Goal: Task Accomplishment & Management: Manage account settings

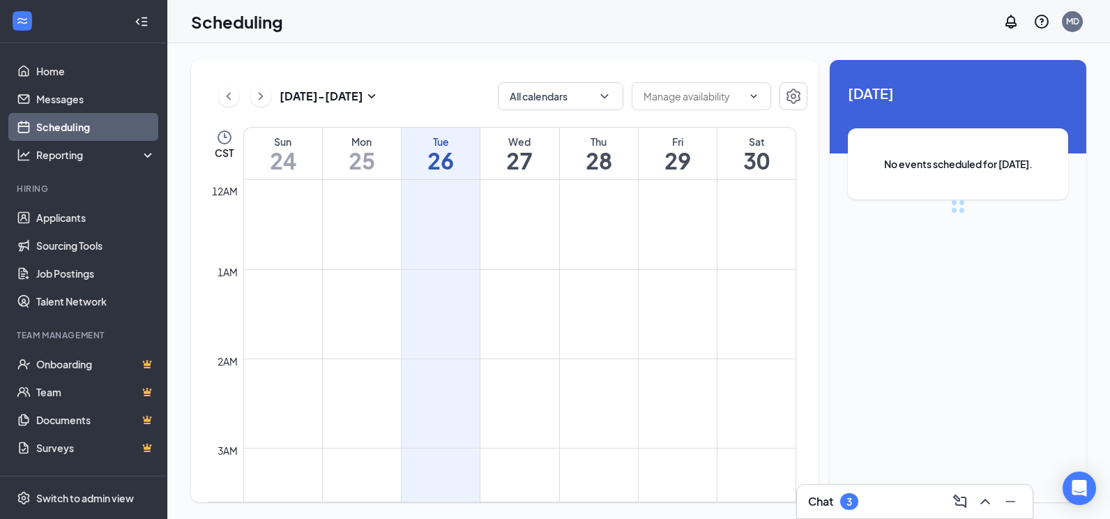
scroll to position [685, 0]
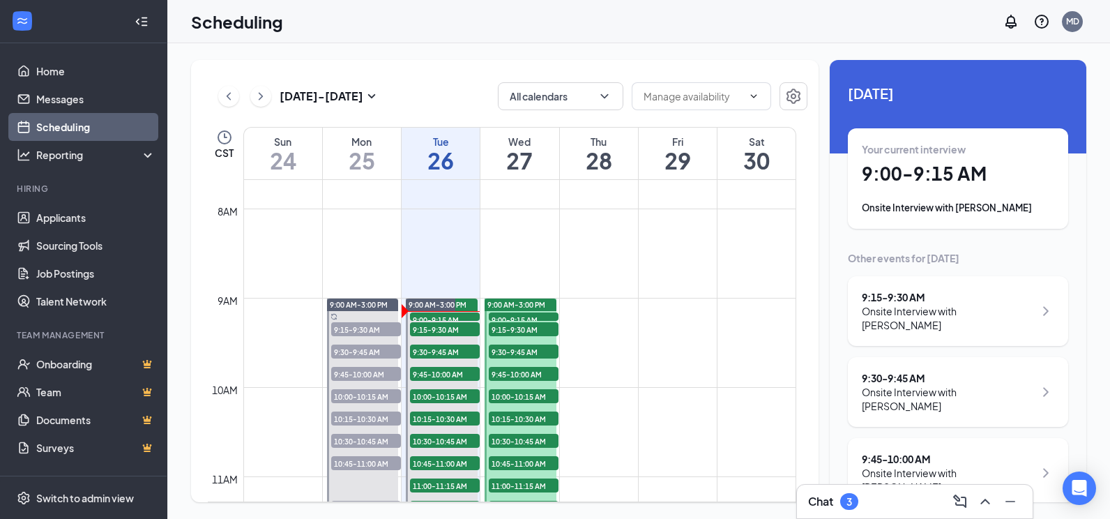
click at [367, 153] on h1 "25" at bounding box center [362, 160] width 78 height 24
click at [345, 157] on h1 "25" at bounding box center [362, 160] width 78 height 24
click at [348, 156] on h1 "25" at bounding box center [362, 160] width 78 height 24
click at [358, 376] on span "9:45-10:00 AM" at bounding box center [366, 374] width 70 height 14
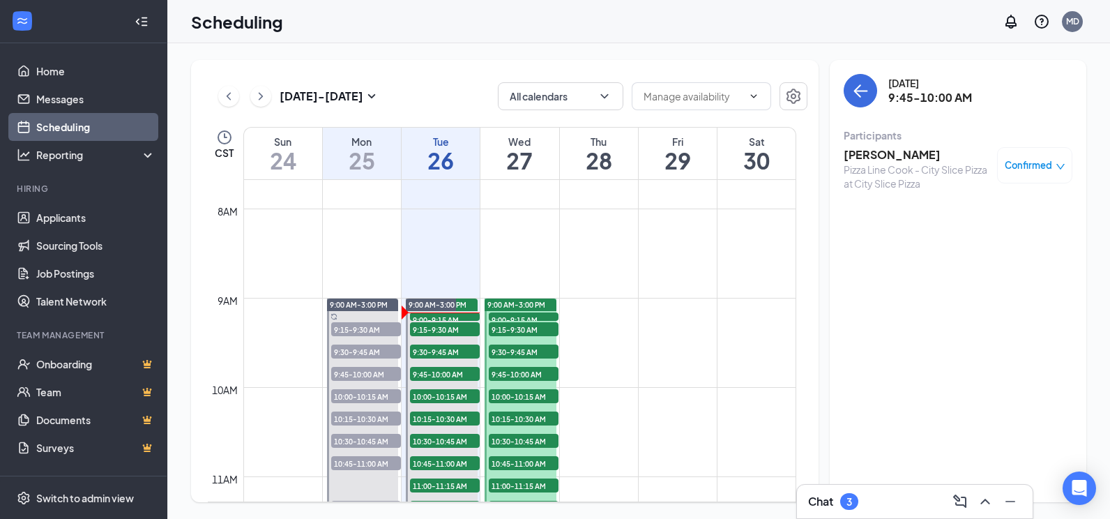
click at [380, 144] on div "Mon" at bounding box center [362, 142] width 78 height 14
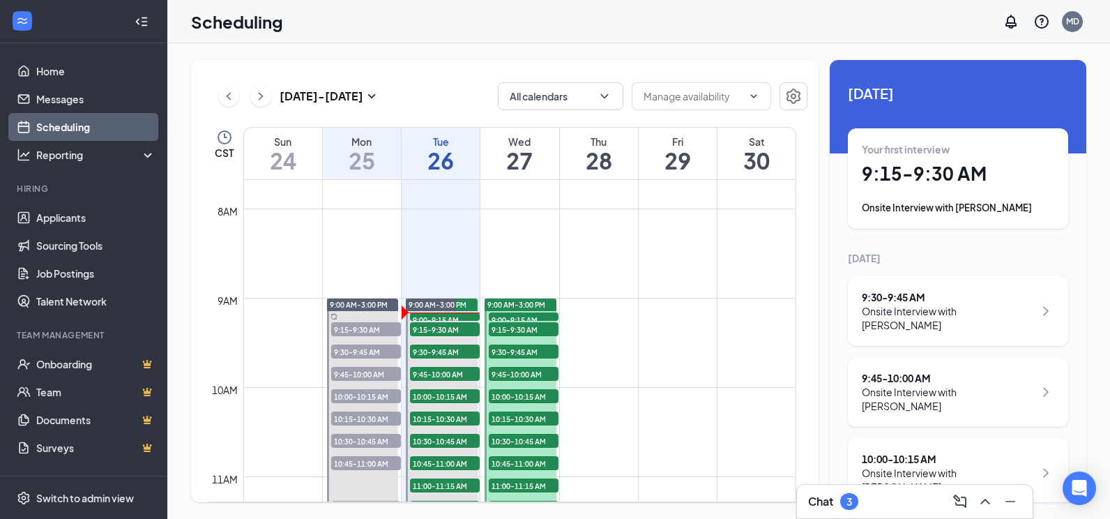
click at [442, 166] on h1 "26" at bounding box center [440, 160] width 78 height 24
click at [366, 158] on h1 "25" at bounding box center [362, 160] width 78 height 24
click at [981, 204] on div "Onsite Interview with [PERSON_NAME]" at bounding box center [957, 208] width 192 height 14
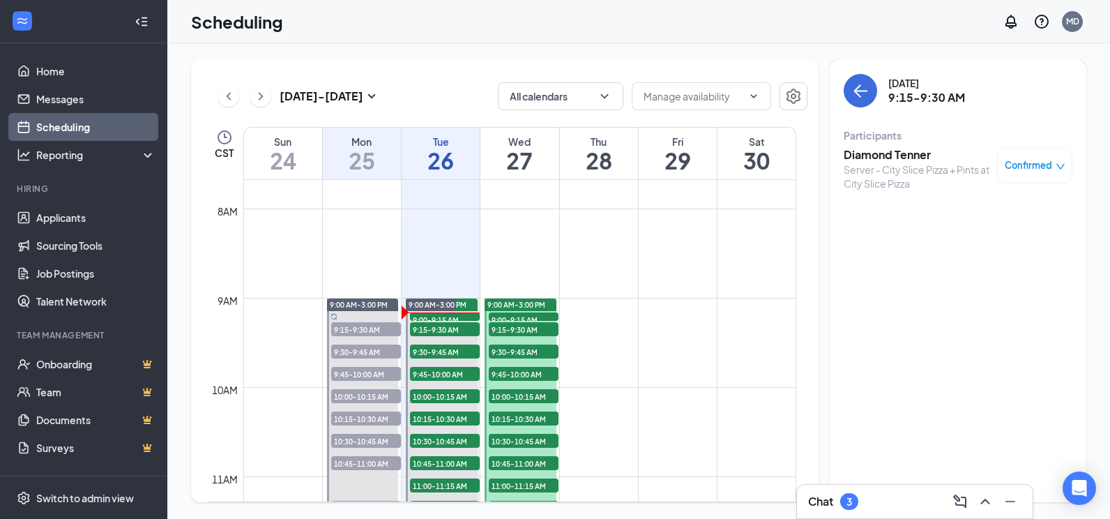
click at [1020, 161] on span "Confirmed" at bounding box center [1027, 165] width 47 height 14
click at [1006, 258] on span "Mark as no-show" at bounding box center [984, 257] width 77 height 15
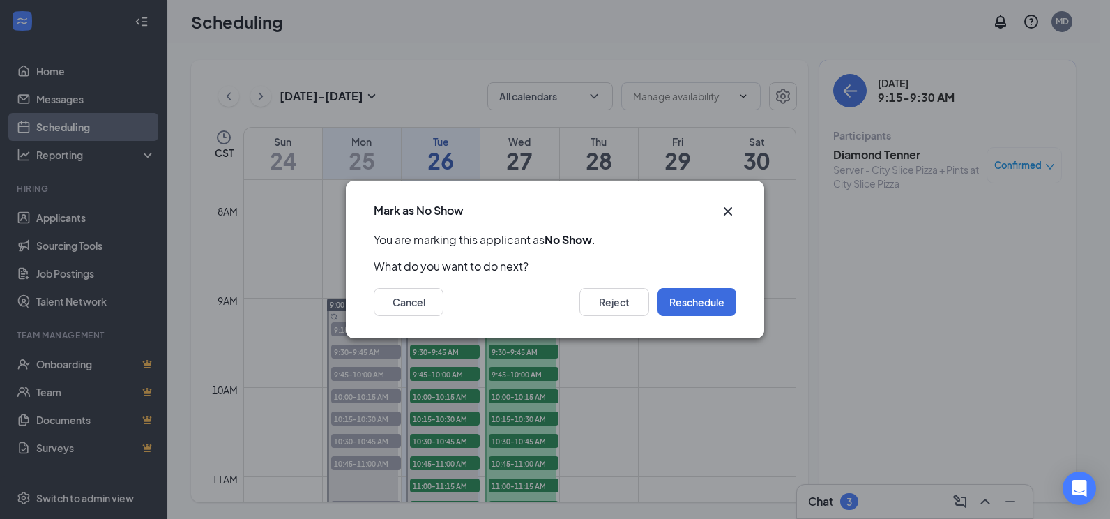
click at [727, 215] on icon "Cross" at bounding box center [727, 211] width 17 height 17
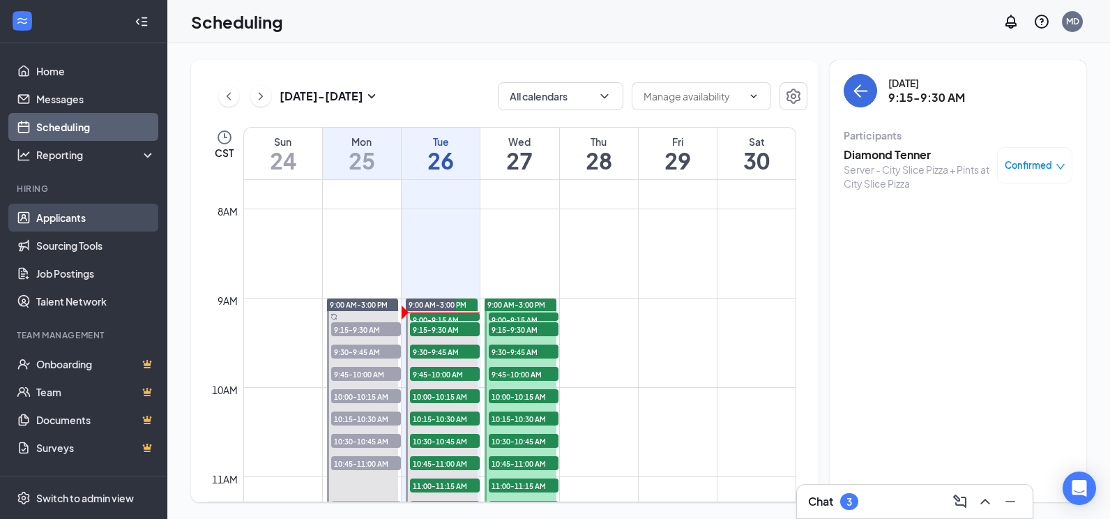
click at [53, 213] on link "Applicants" at bounding box center [95, 218] width 119 height 28
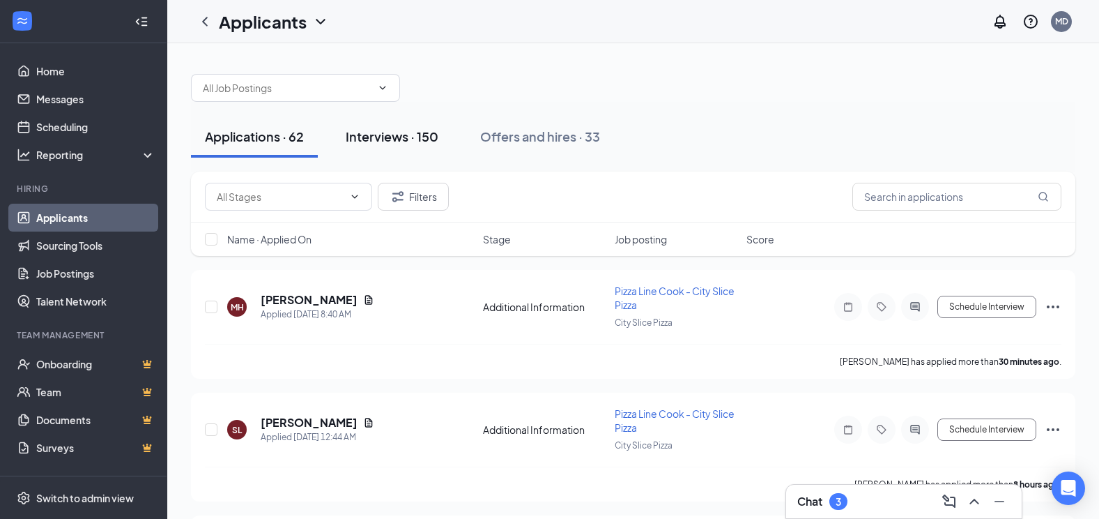
click at [385, 132] on div "Interviews · 150" at bounding box center [392, 136] width 93 height 17
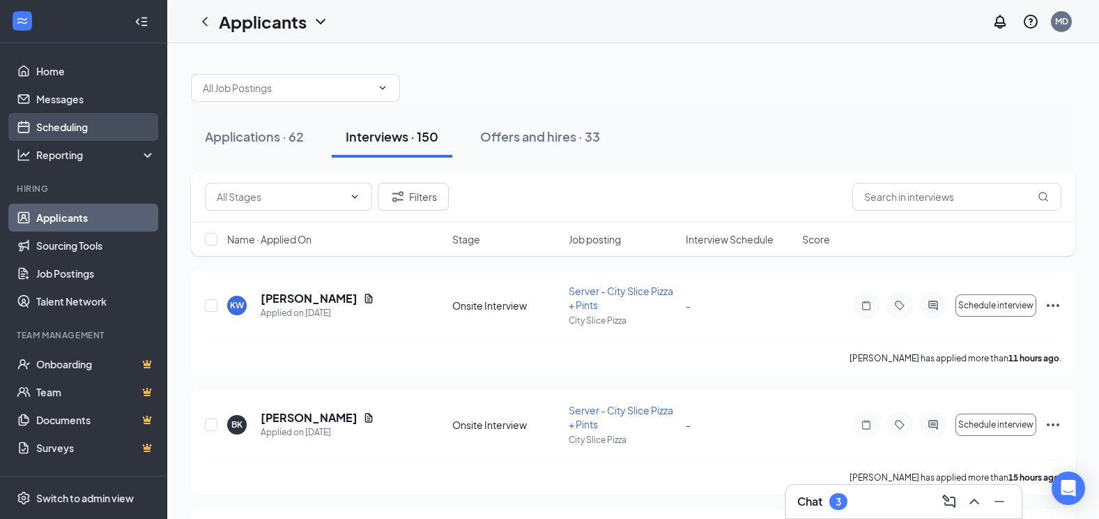
click at [76, 128] on link "Scheduling" at bounding box center [95, 127] width 119 height 28
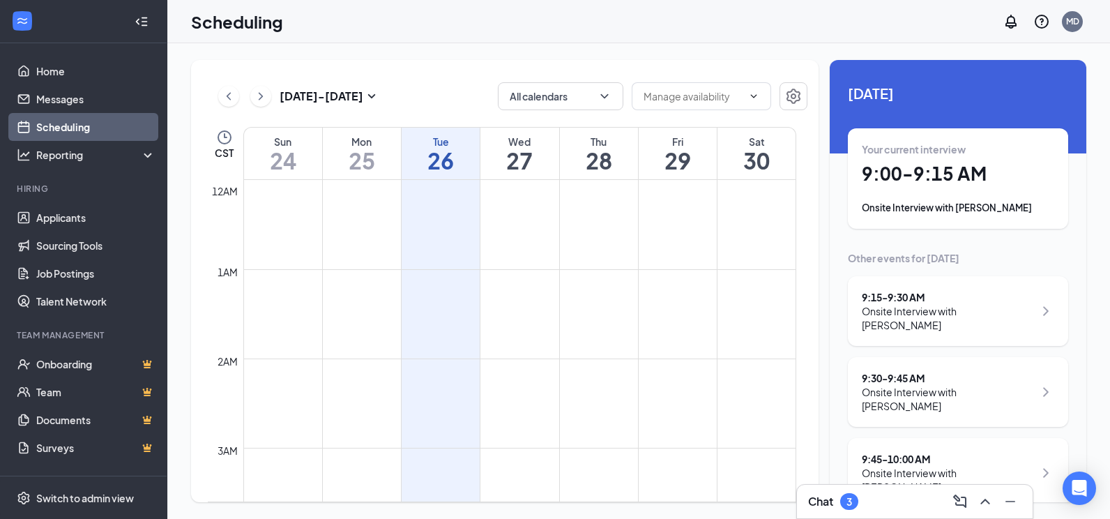
scroll to position [685, 0]
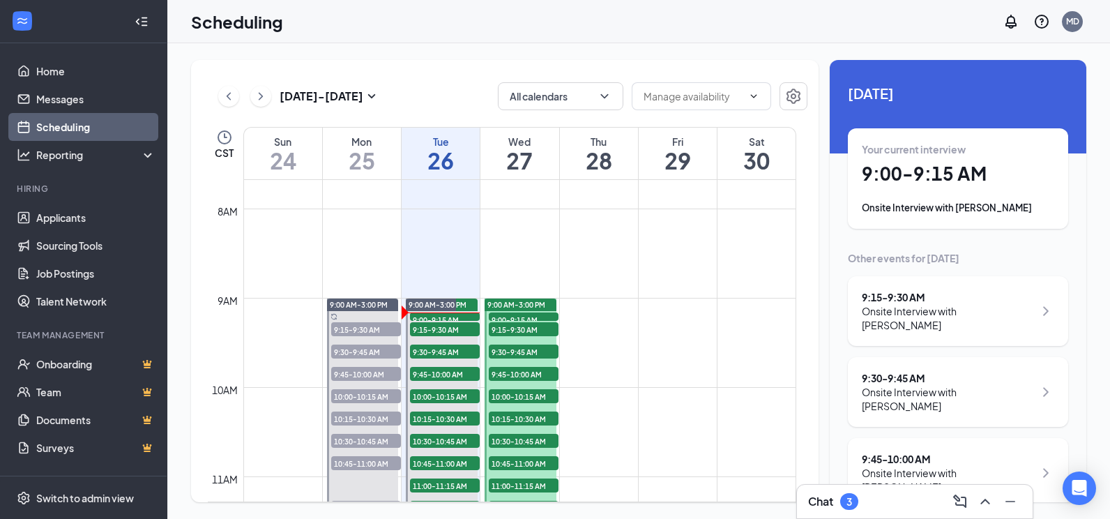
click at [343, 147] on div "Mon" at bounding box center [362, 142] width 78 height 14
click at [997, 208] on div "Onsite Interview with [PERSON_NAME]" at bounding box center [957, 208] width 192 height 14
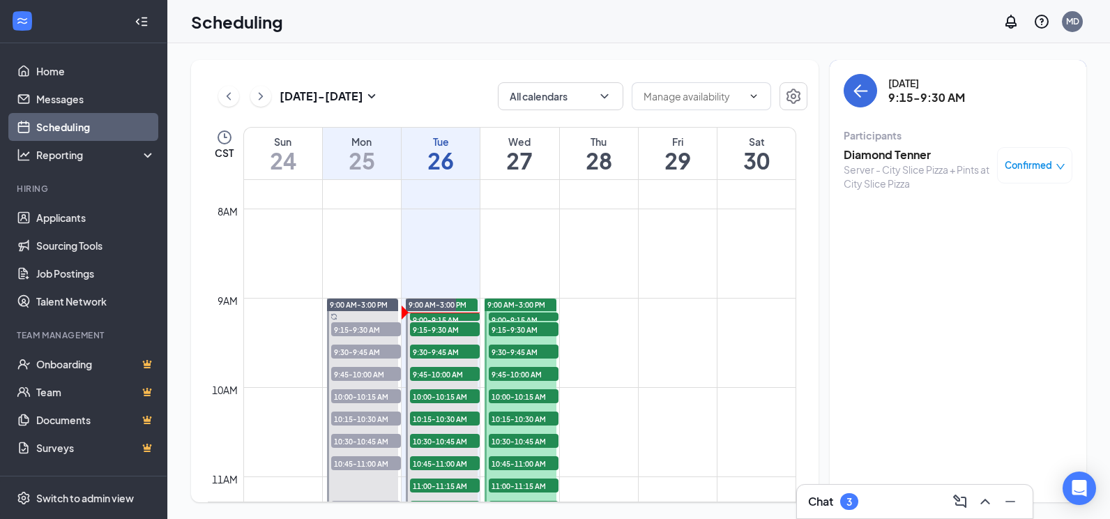
click at [1021, 162] on span "Confirmed" at bounding box center [1027, 165] width 47 height 14
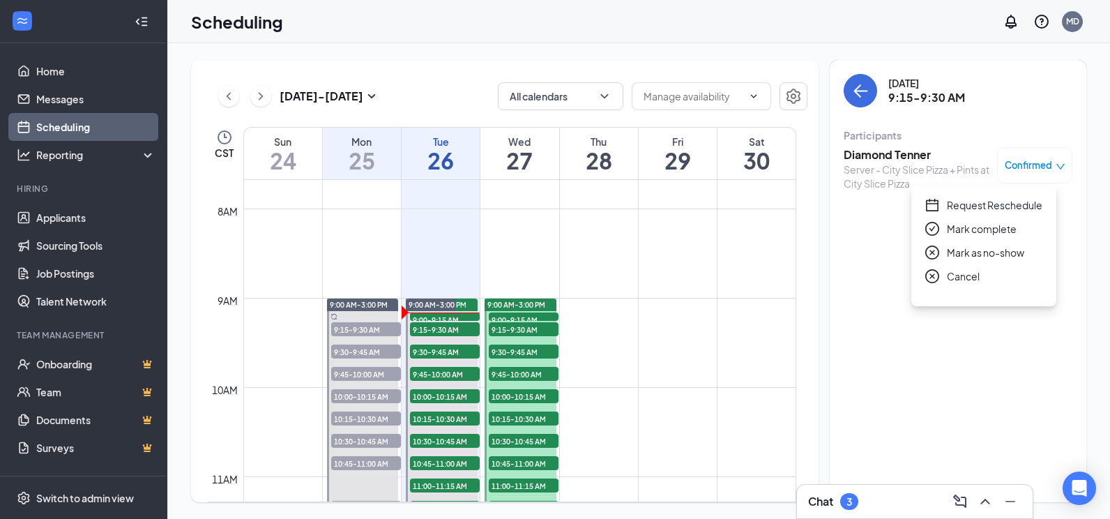
click at [983, 257] on span "Mark as no-show" at bounding box center [984, 252] width 77 height 15
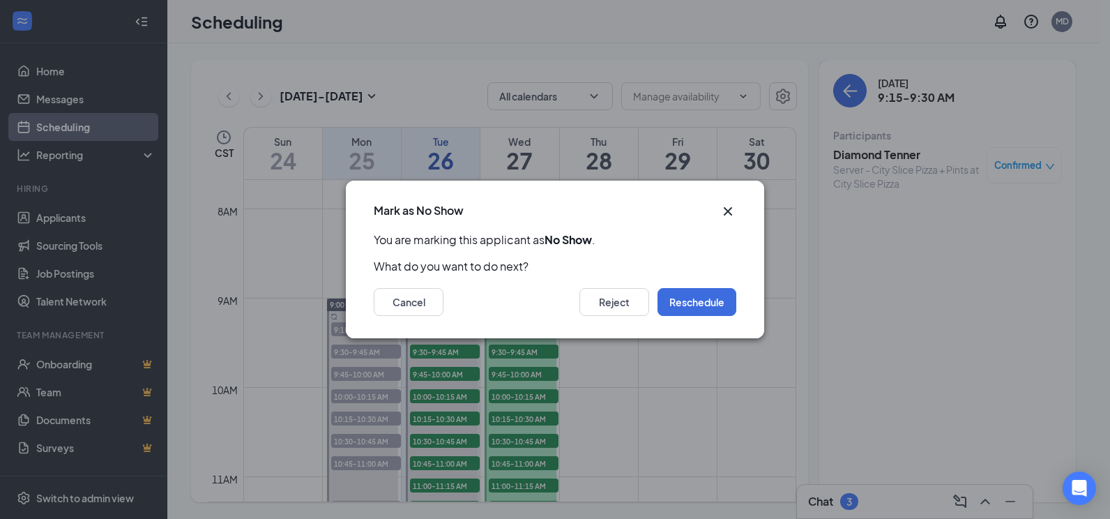
click at [730, 210] on icon "Cross" at bounding box center [727, 211] width 17 height 17
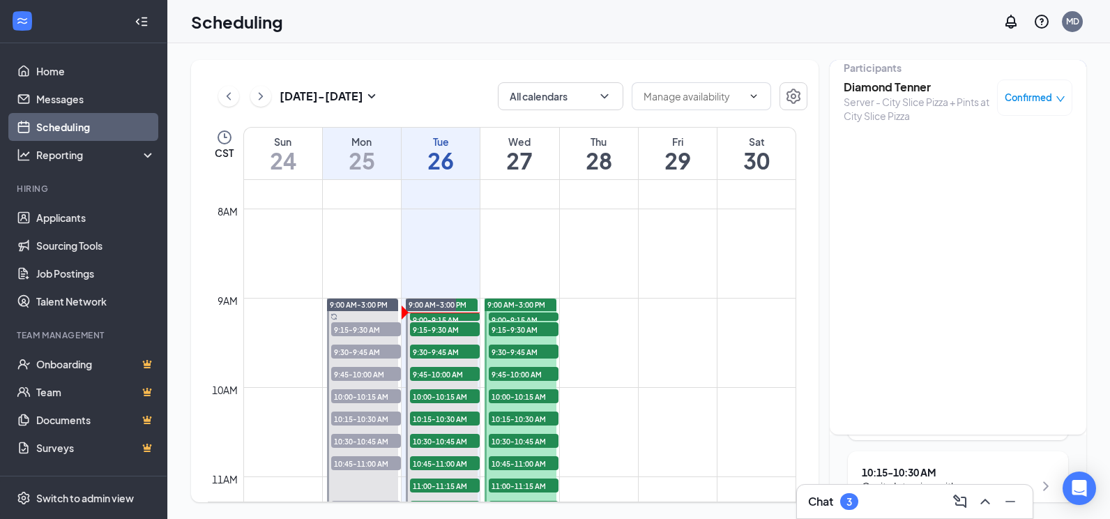
scroll to position [139, 0]
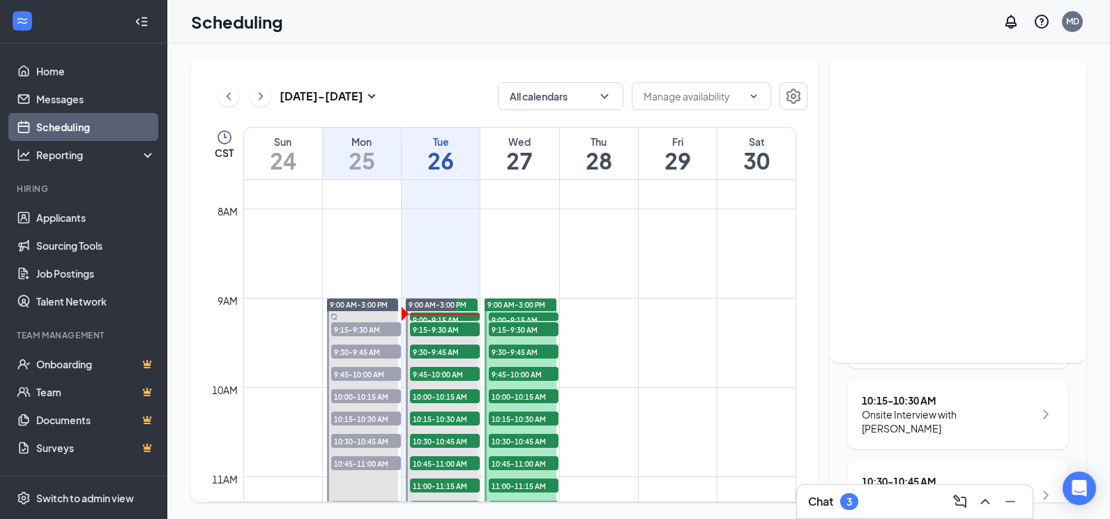
click at [431, 160] on h1 "26" at bounding box center [440, 160] width 78 height 24
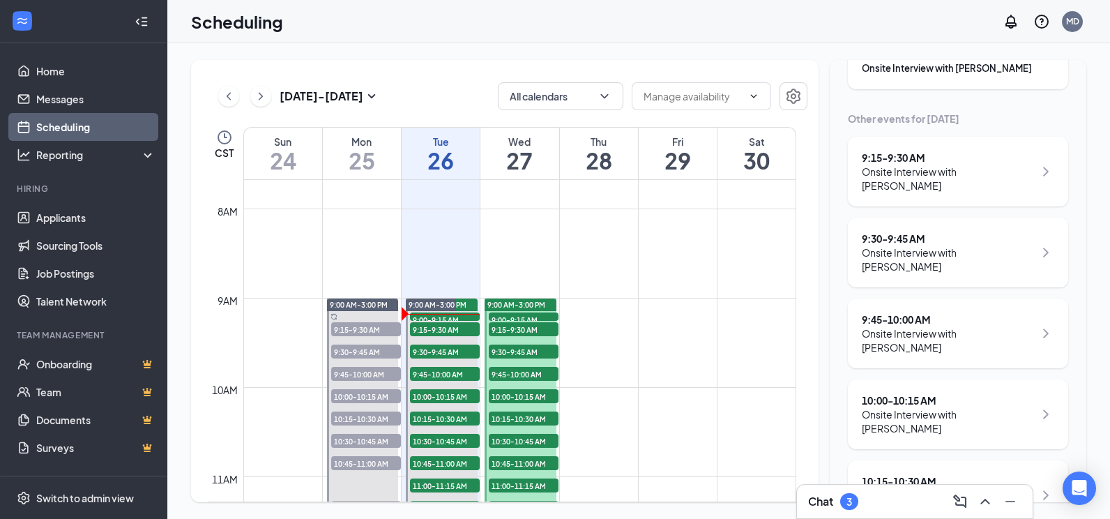
click at [346, 157] on h1 "25" at bounding box center [362, 160] width 78 height 24
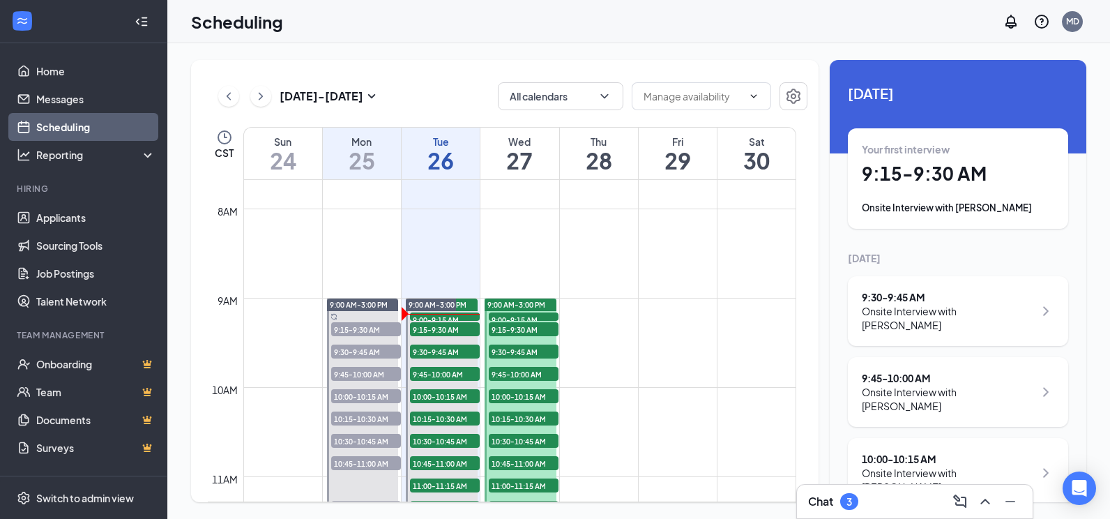
click at [1038, 302] on icon "ChevronRight" at bounding box center [1045, 310] width 17 height 17
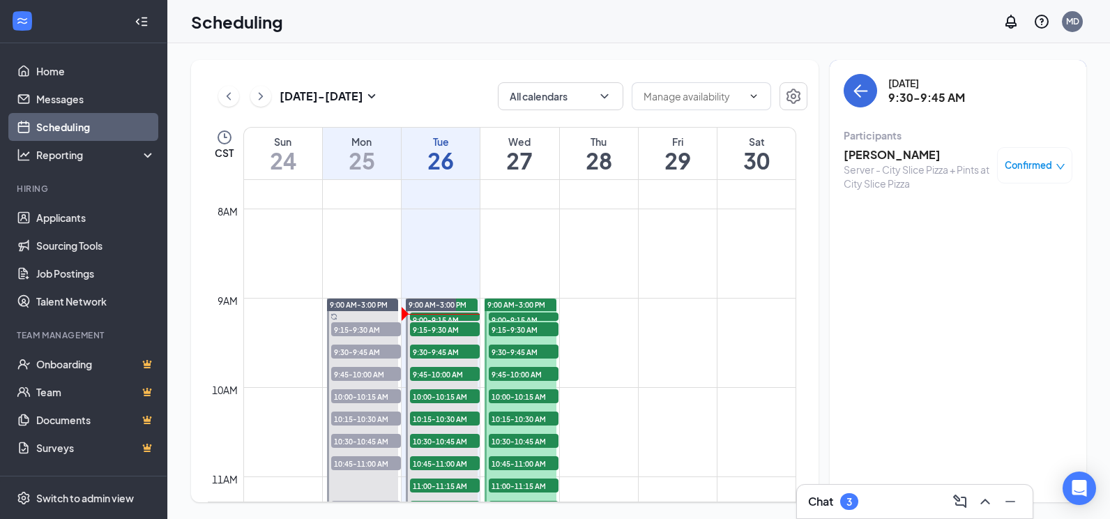
click at [1015, 166] on span "Confirmed" at bounding box center [1027, 165] width 47 height 14
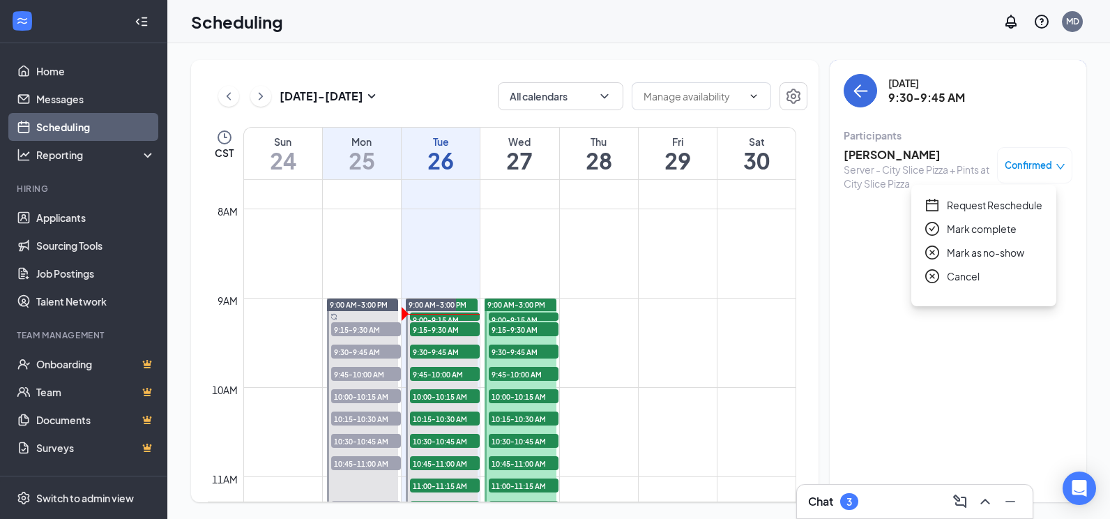
click at [974, 250] on span "Mark as no-show" at bounding box center [984, 252] width 77 height 15
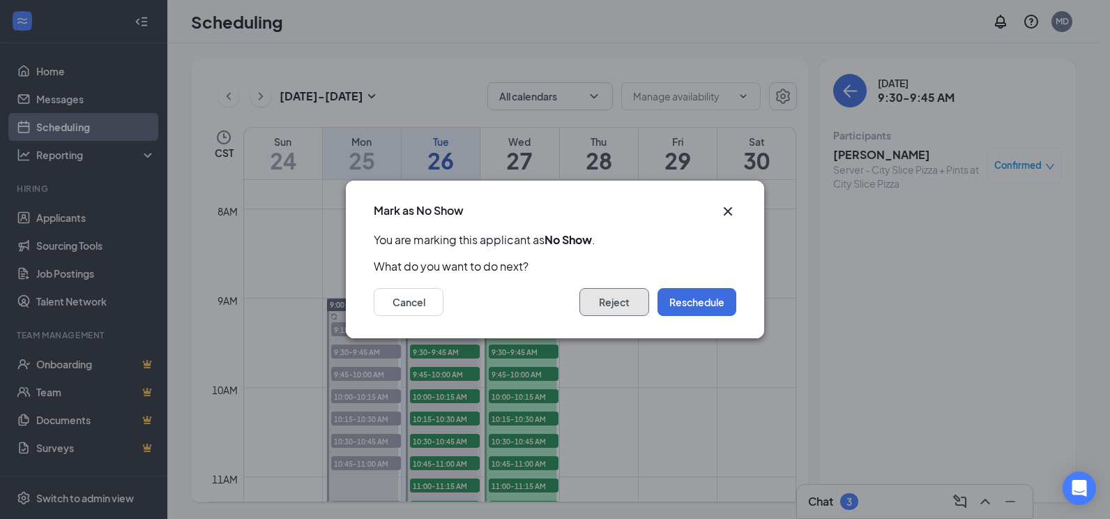
click at [594, 305] on button "Reject" at bounding box center [614, 302] width 70 height 28
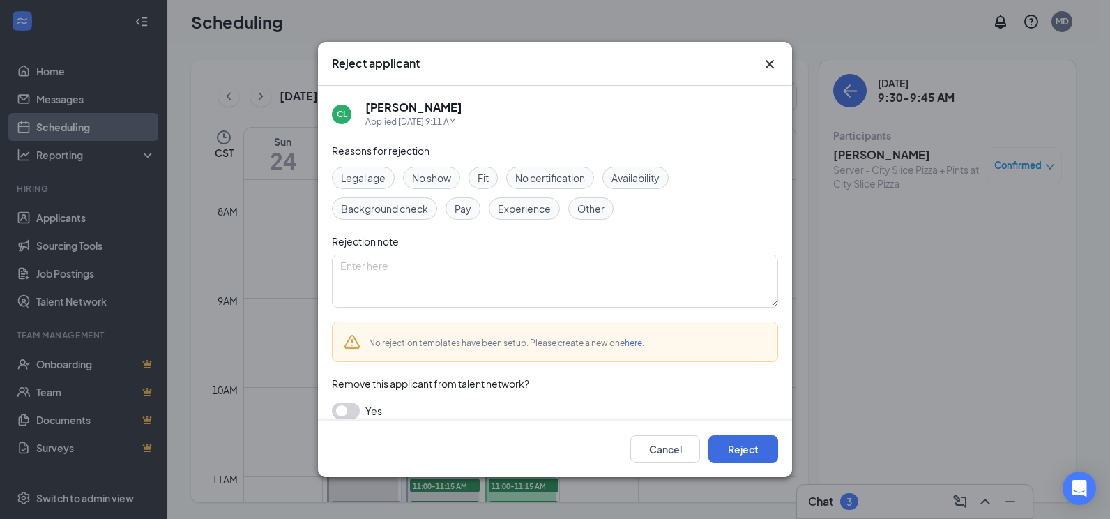
click at [422, 174] on span "No show" at bounding box center [431, 177] width 39 height 15
click at [758, 445] on button "Reject" at bounding box center [743, 449] width 70 height 28
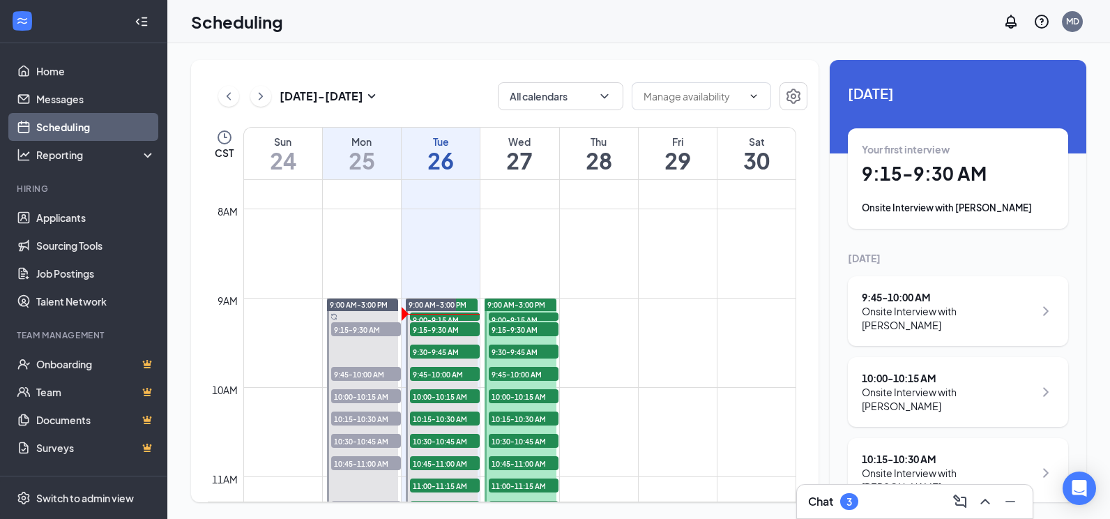
click at [972, 303] on div "9:45 - 10:00 AM" at bounding box center [947, 297] width 172 height 14
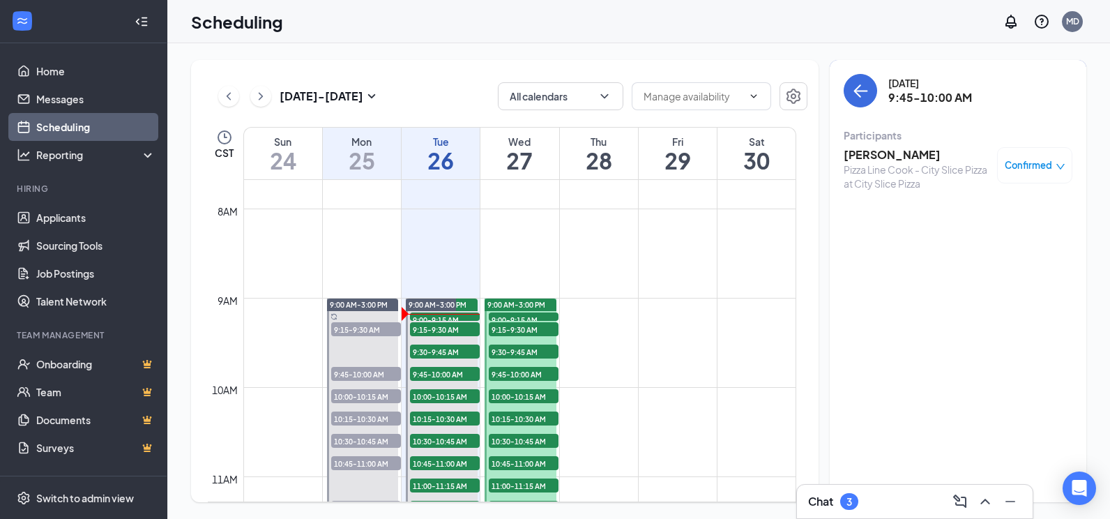
click at [1009, 166] on span "Confirmed" at bounding box center [1027, 165] width 47 height 14
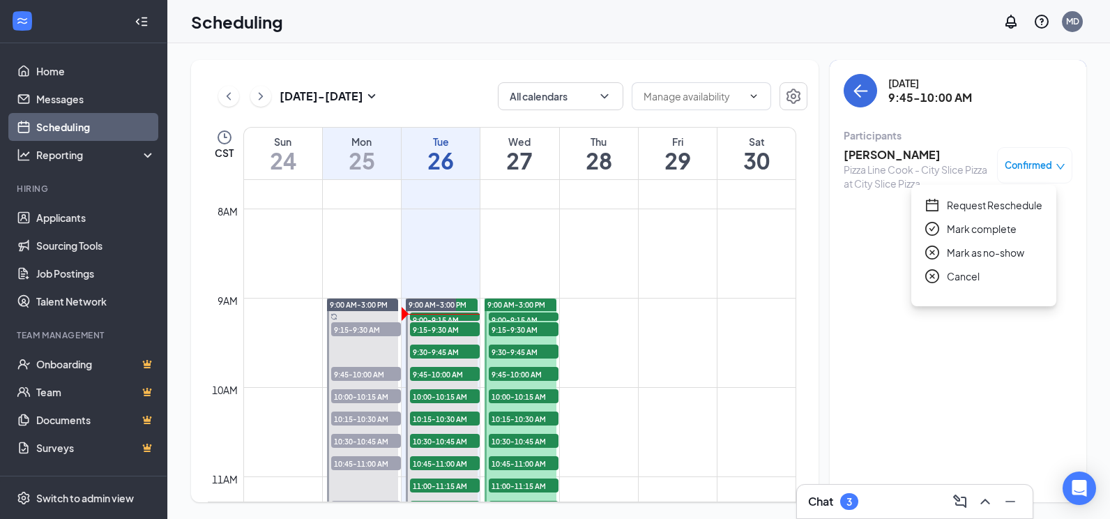
click at [992, 255] on span "Mark as no-show" at bounding box center [984, 252] width 77 height 15
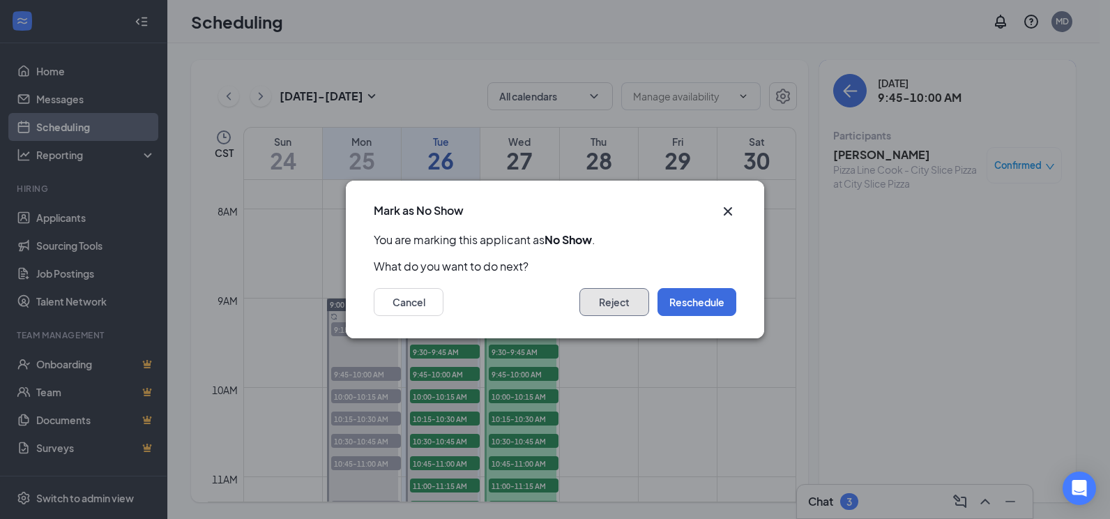
click at [617, 305] on button "Reject" at bounding box center [614, 302] width 70 height 28
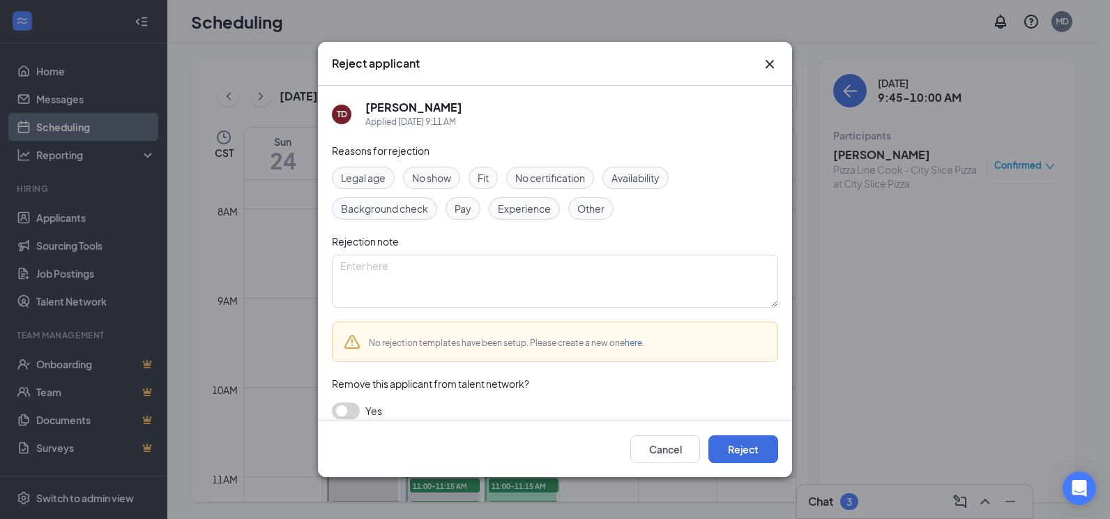
click at [439, 185] on div "No show" at bounding box center [431, 178] width 57 height 22
click at [742, 442] on button "Reject" at bounding box center [743, 449] width 70 height 28
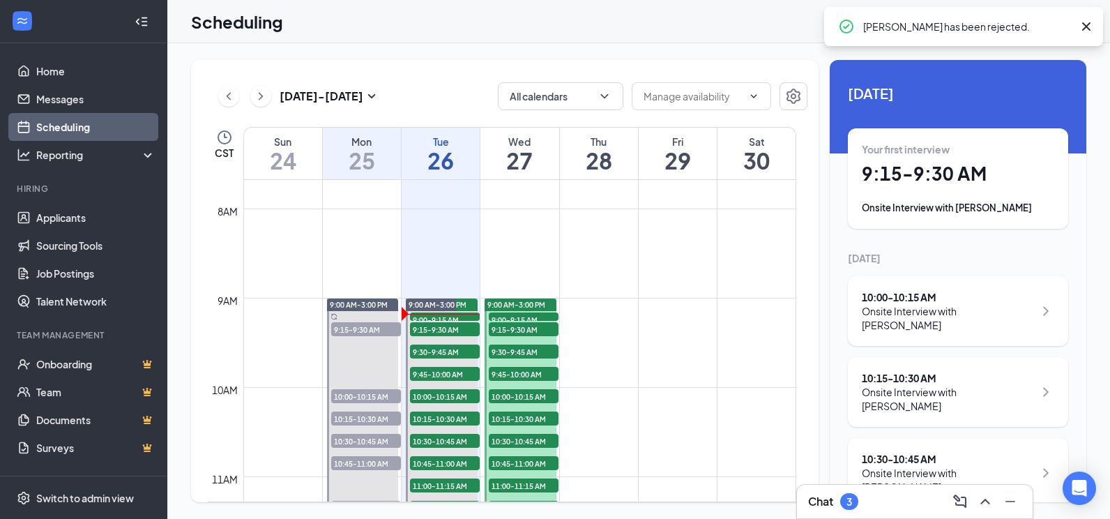
click at [1019, 195] on div "Your first interview 9:15 - 9:30 AM Onsite Interview with [PERSON_NAME]" at bounding box center [957, 178] width 192 height 72
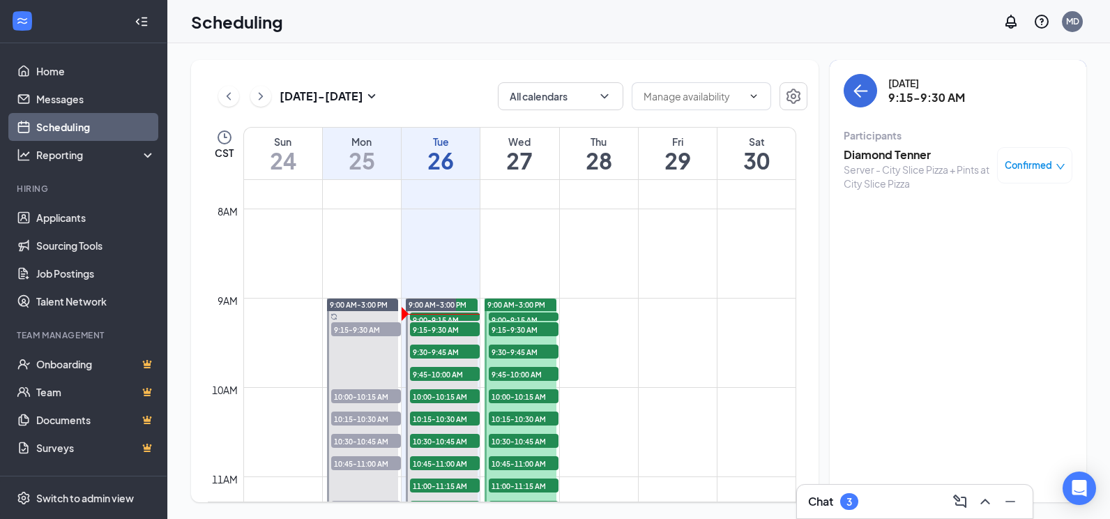
click at [1020, 172] on span "Confirmed" at bounding box center [1027, 165] width 47 height 14
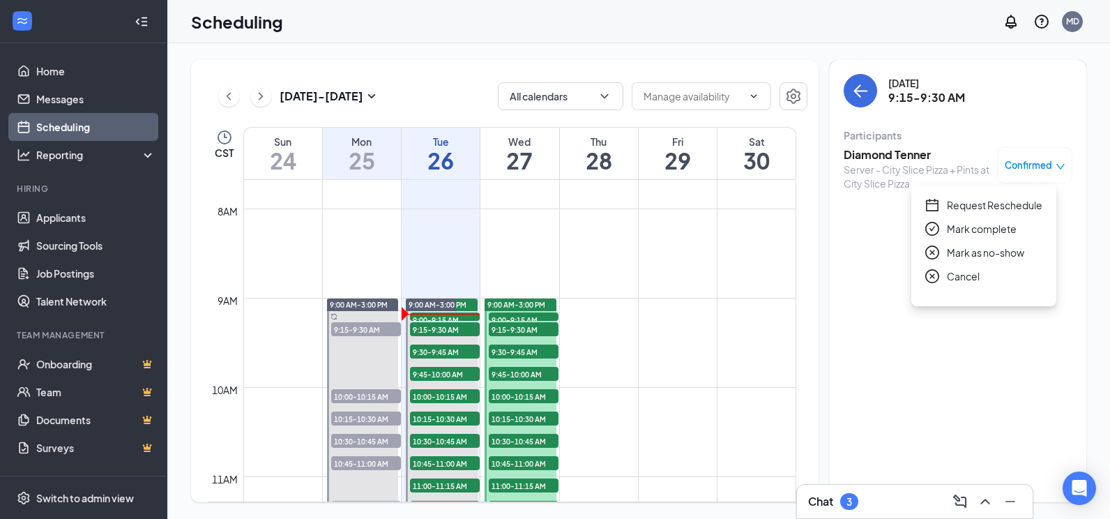
click at [981, 254] on span "Mark as no-show" at bounding box center [984, 252] width 77 height 15
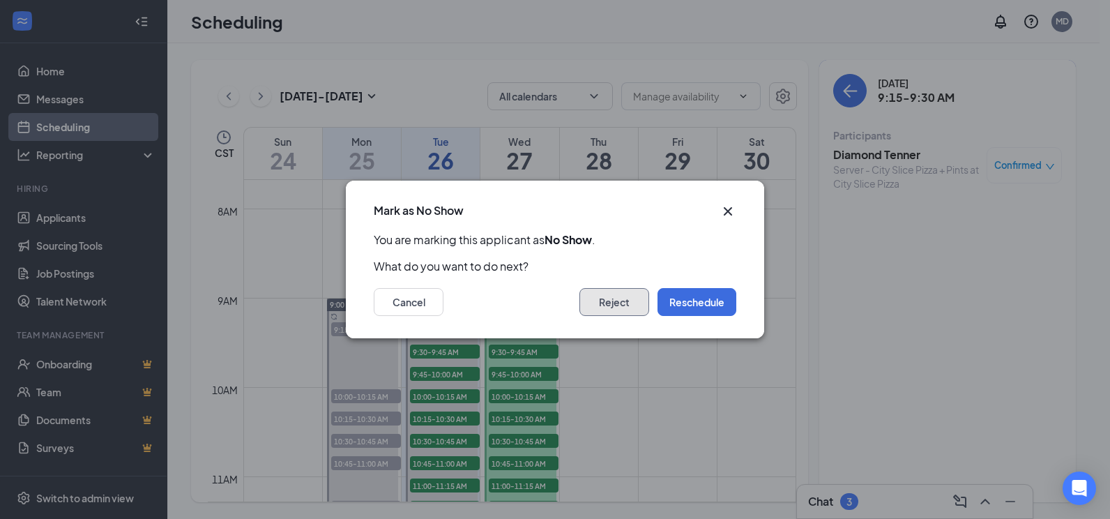
click at [605, 314] on button "Reject" at bounding box center [614, 302] width 70 height 28
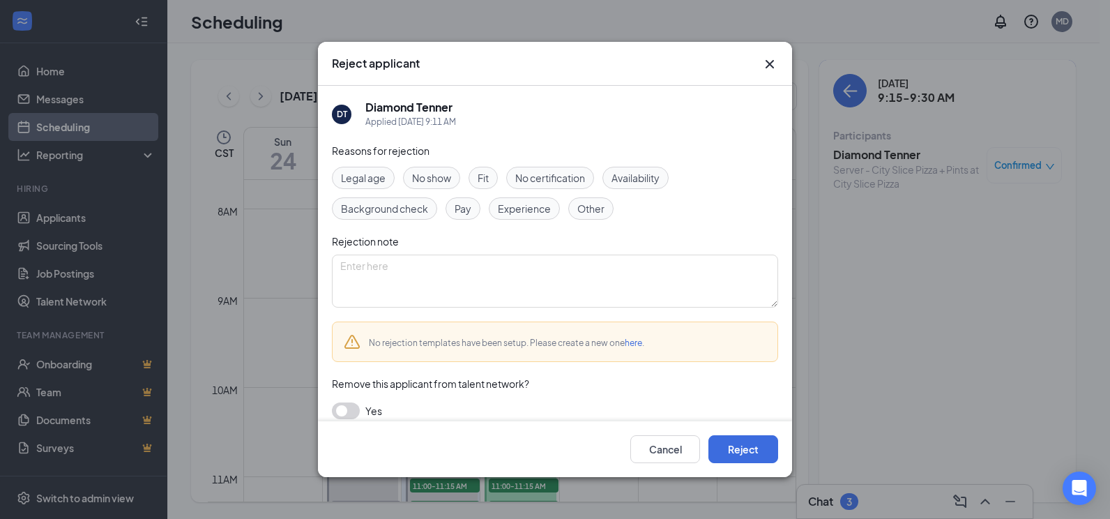
click at [431, 188] on div "No show" at bounding box center [431, 178] width 57 height 22
click at [741, 462] on button "Reject" at bounding box center [743, 449] width 70 height 28
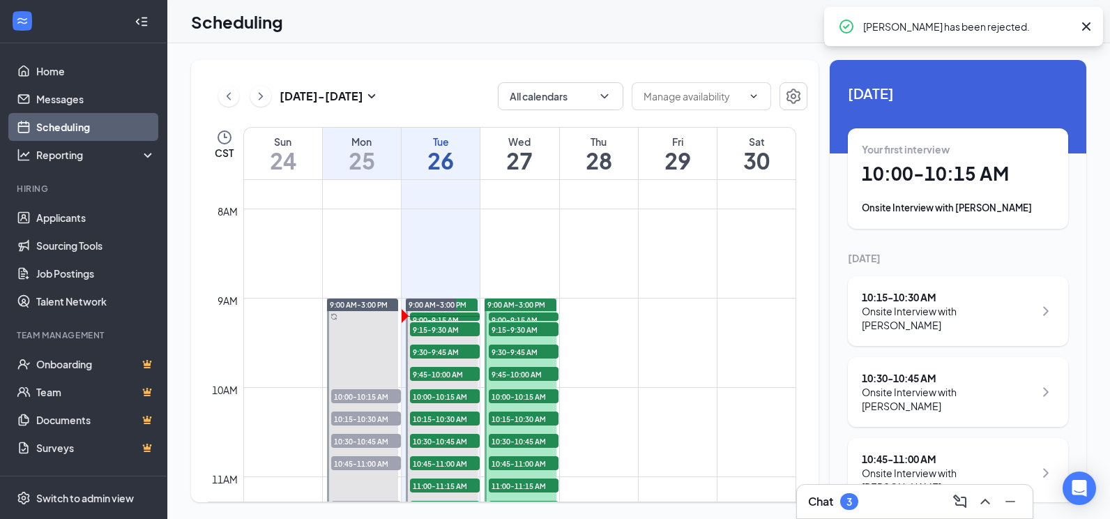
click at [980, 204] on div "Onsite Interview with [PERSON_NAME]" at bounding box center [957, 208] width 192 height 14
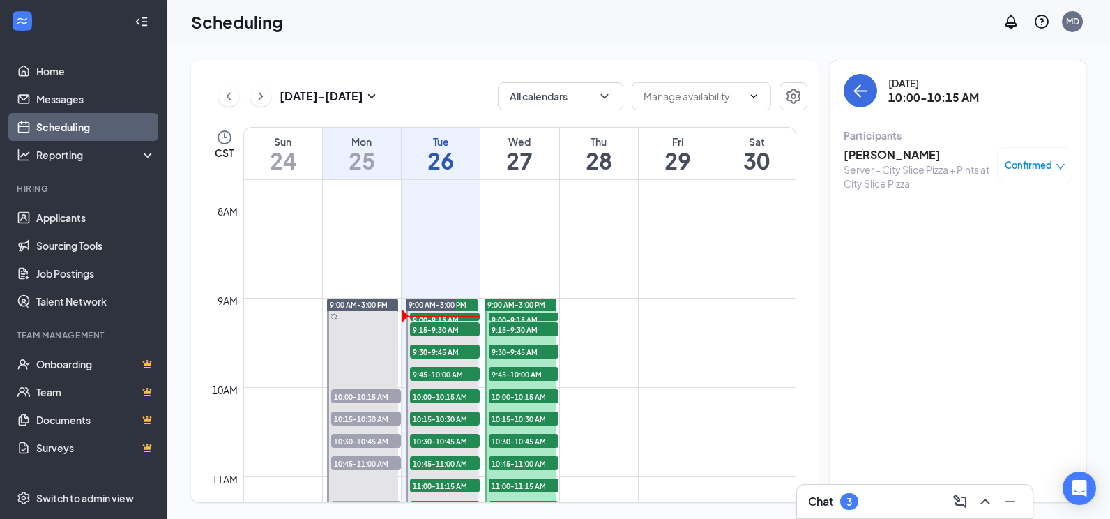
click at [1018, 156] on div "Confirmed" at bounding box center [1034, 165] width 75 height 36
click at [1022, 163] on span "Confirmed" at bounding box center [1027, 165] width 47 height 14
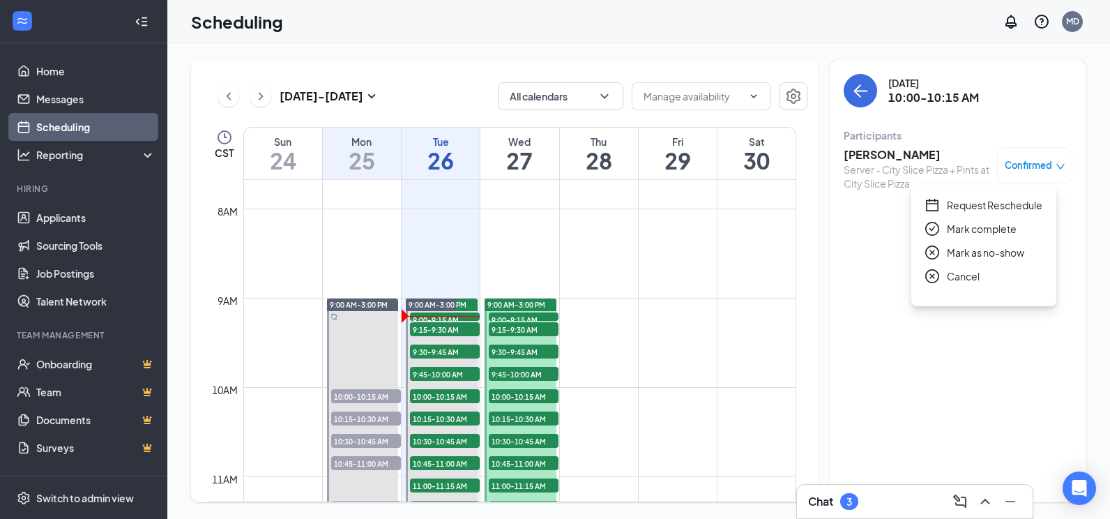
click at [989, 258] on span "Mark as no-show" at bounding box center [984, 252] width 77 height 15
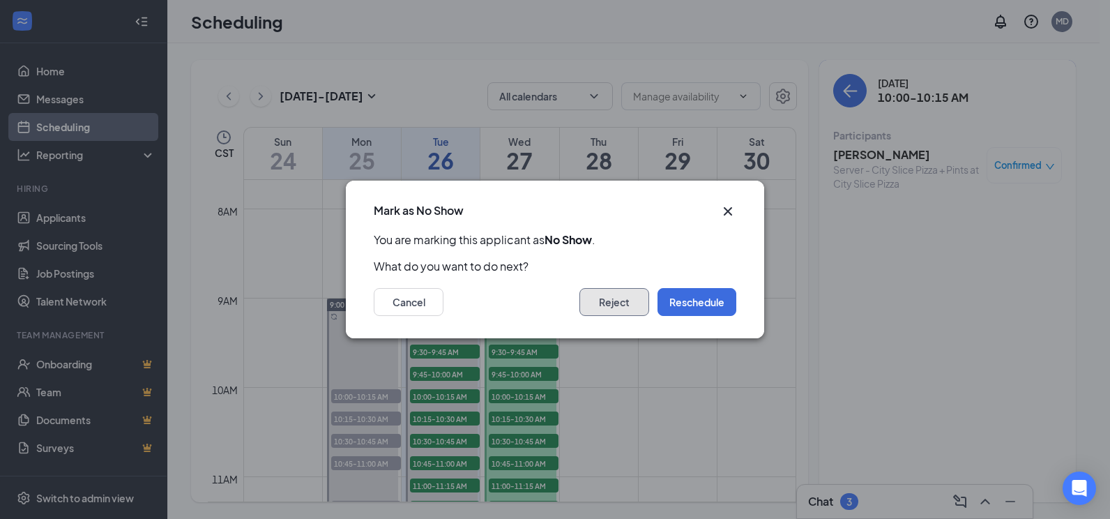
click at [588, 300] on button "Reject" at bounding box center [614, 302] width 70 height 28
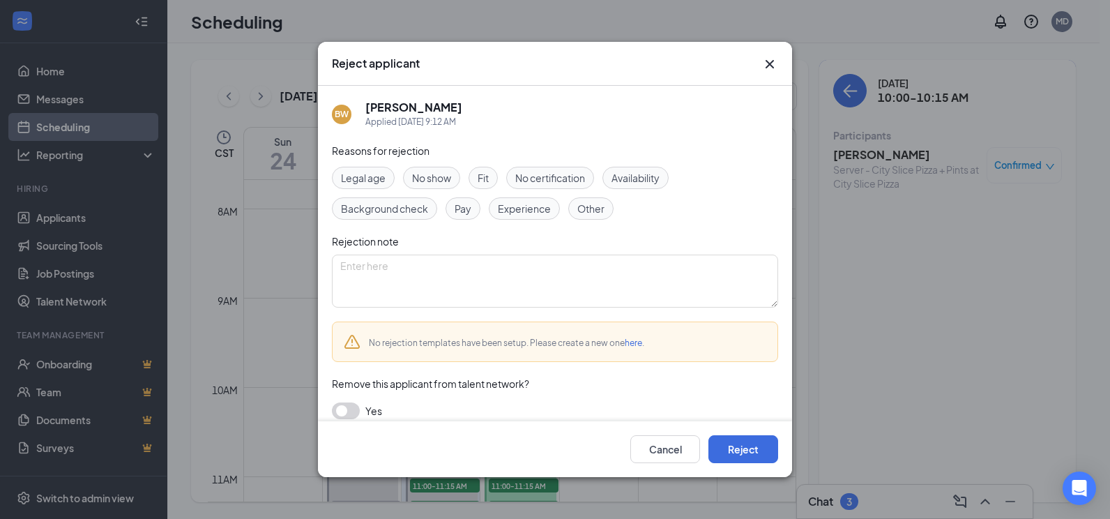
click at [431, 173] on span "No show" at bounding box center [431, 177] width 39 height 15
click at [753, 454] on button "Reject" at bounding box center [743, 449] width 70 height 28
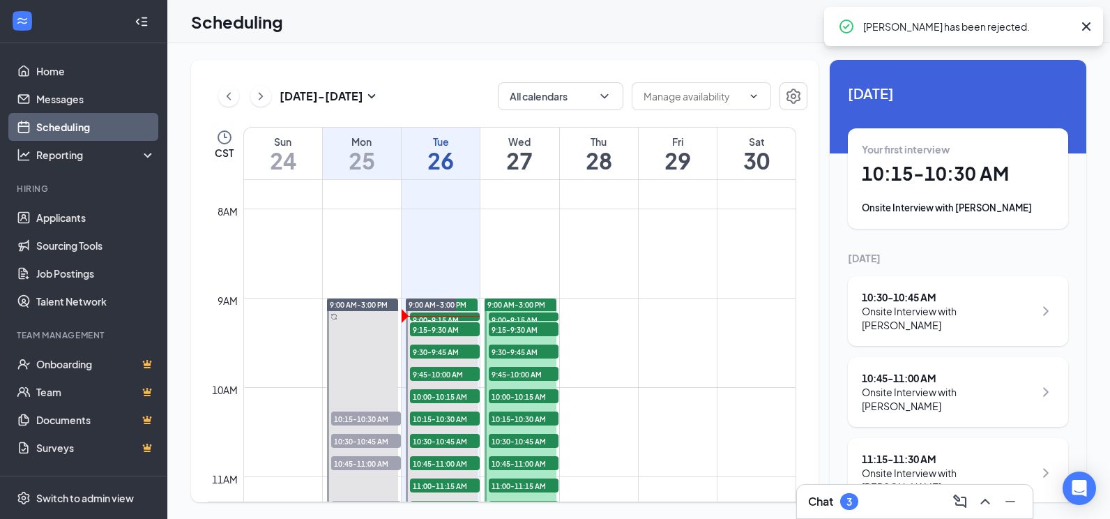
click at [996, 185] on h1 "10:15 - 10:30 AM" at bounding box center [957, 174] width 192 height 24
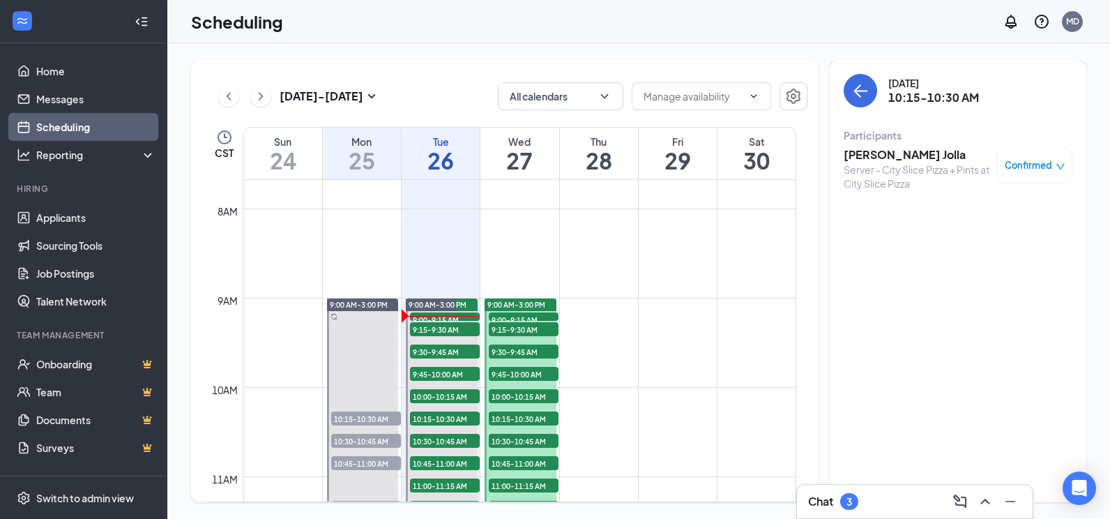
click at [1011, 166] on span "Confirmed" at bounding box center [1027, 165] width 47 height 14
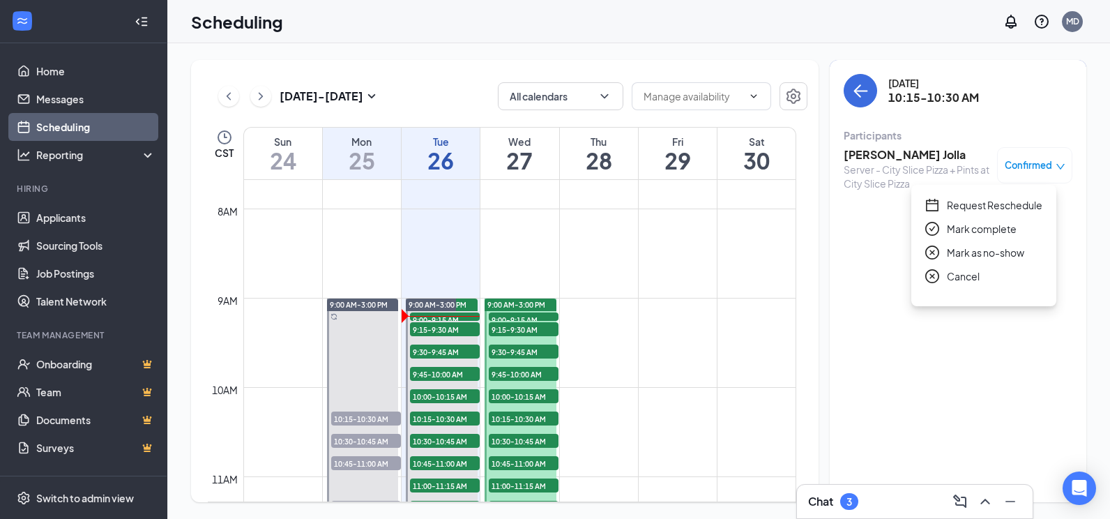
click at [985, 254] on span "Mark as no-show" at bounding box center [984, 252] width 77 height 15
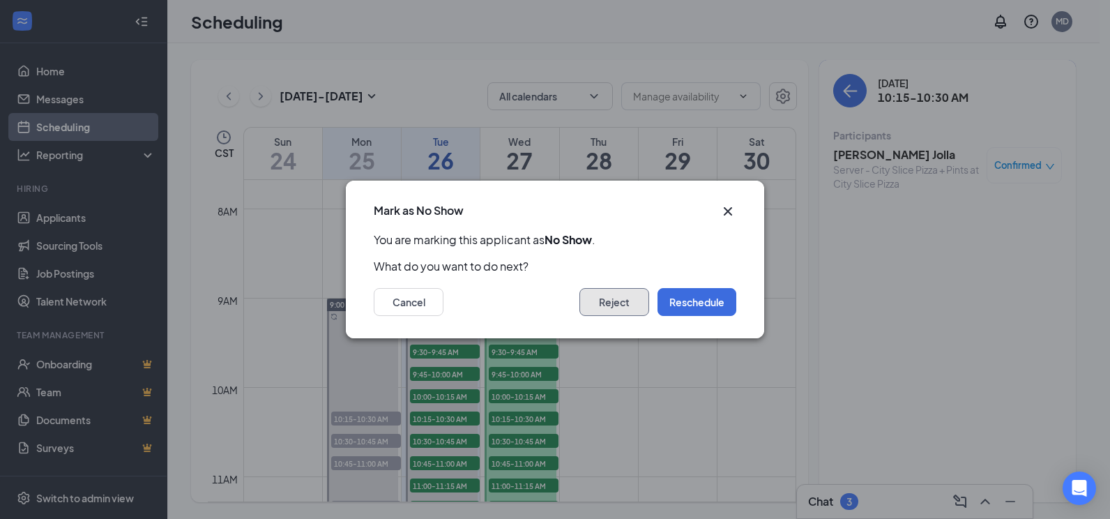
click at [630, 300] on button "Reject" at bounding box center [614, 302] width 70 height 28
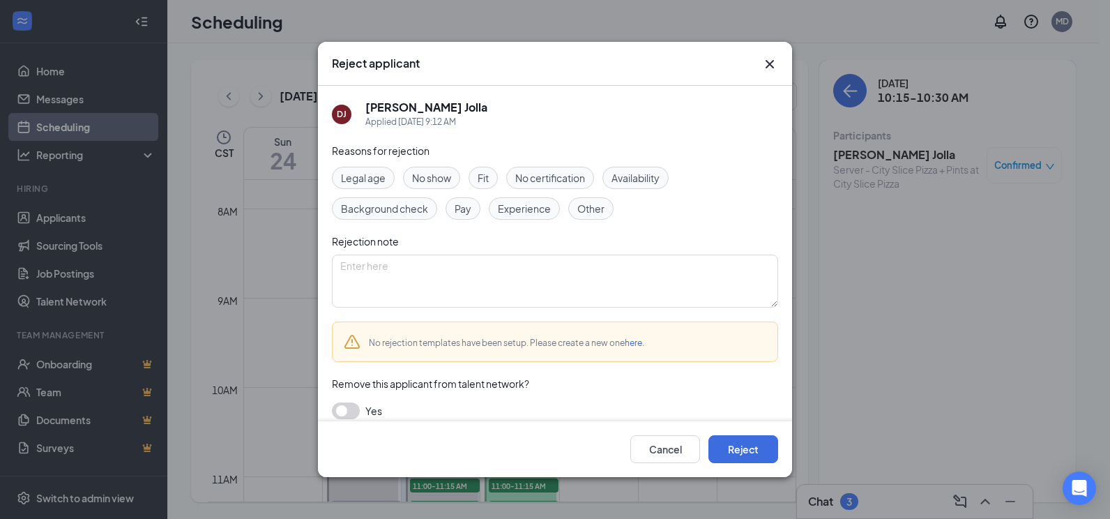
click at [417, 167] on div "No show" at bounding box center [431, 178] width 57 height 22
click at [730, 456] on button "Reject" at bounding box center [743, 449] width 70 height 28
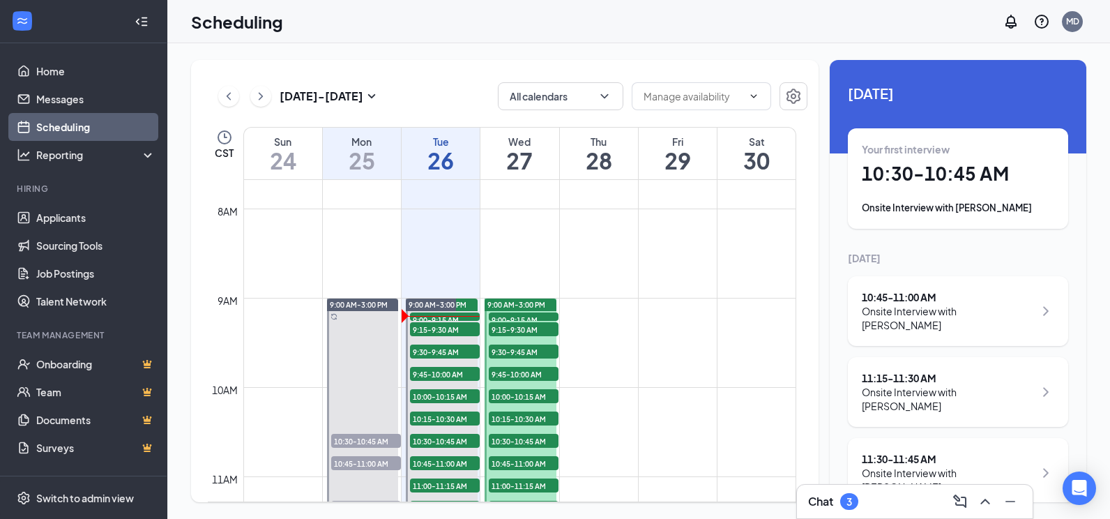
click at [1043, 309] on icon "ChevronRight" at bounding box center [1046, 311] width 6 height 9
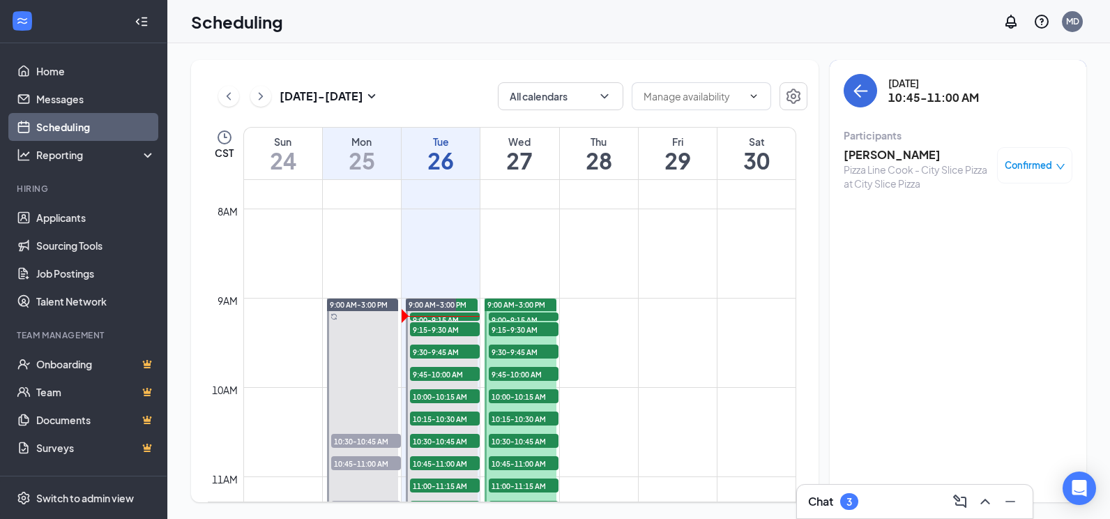
click at [1034, 167] on span "Confirmed" at bounding box center [1027, 165] width 47 height 14
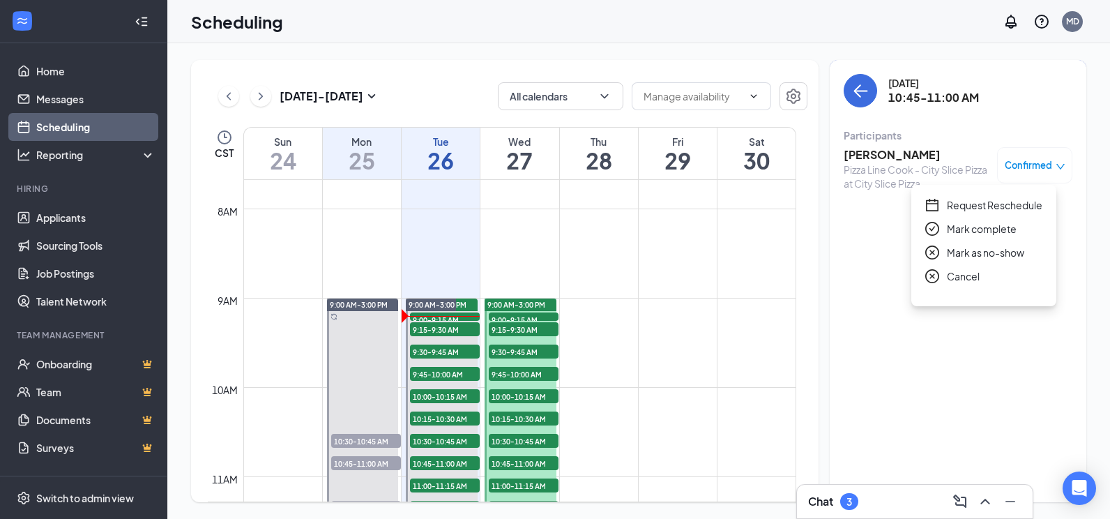
click at [989, 252] on span "Mark as no-show" at bounding box center [984, 252] width 77 height 15
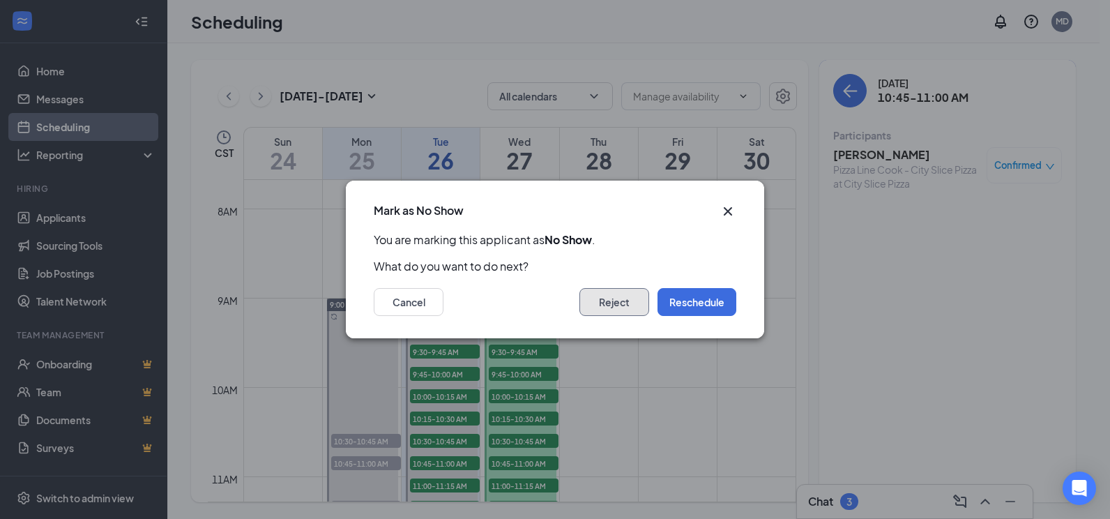
click at [594, 300] on button "Reject" at bounding box center [614, 302] width 70 height 28
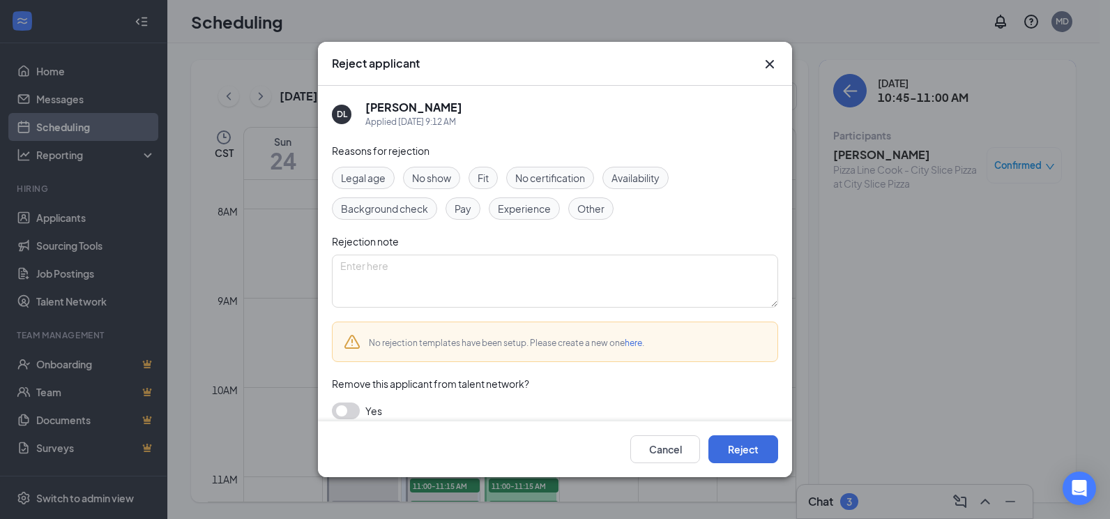
click at [431, 178] on span "No show" at bounding box center [431, 177] width 39 height 15
click at [759, 444] on button "Reject" at bounding box center [743, 449] width 70 height 28
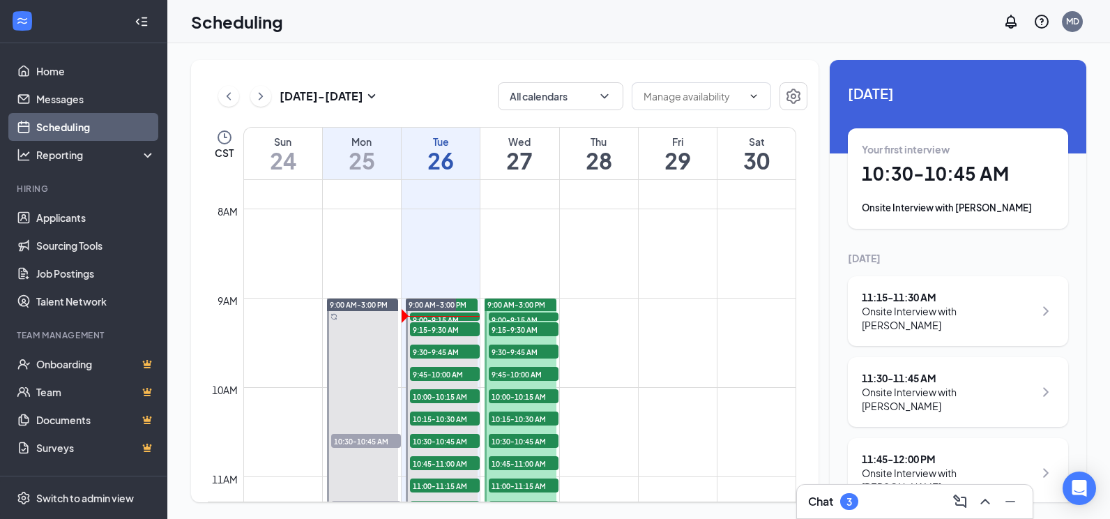
click at [434, 146] on div "Tue" at bounding box center [440, 142] width 78 height 14
